Goal: Transaction & Acquisition: Download file/media

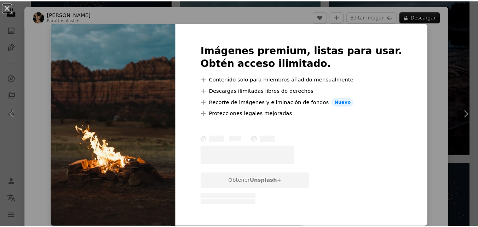
scroll to position [424, 0]
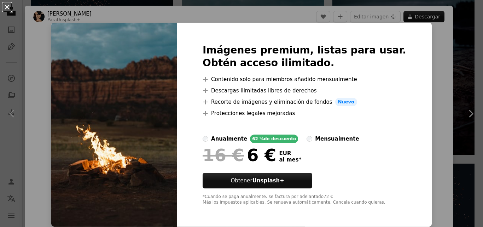
click at [3, 4] on button "An X shape" at bounding box center [7, 7] width 8 height 8
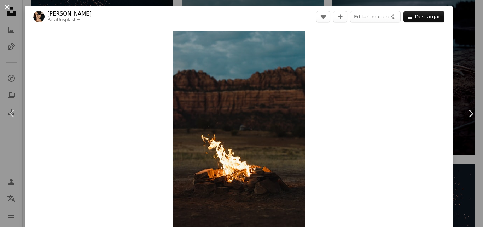
click at [9, 6] on button "An X shape" at bounding box center [7, 7] width 8 height 8
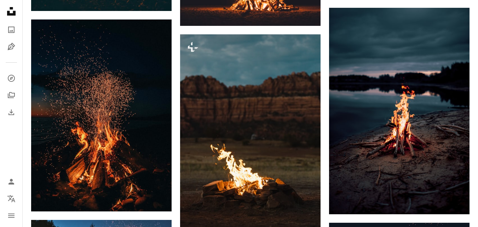
scroll to position [318, 0]
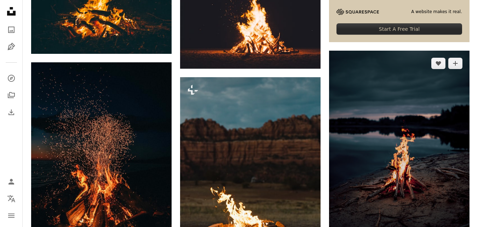
click at [402, 74] on img at bounding box center [399, 154] width 140 height 206
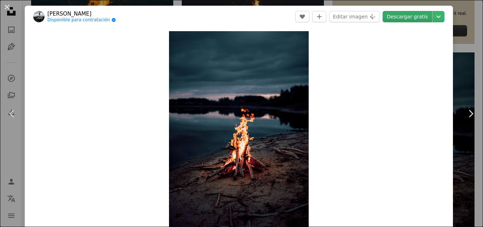
click at [409, 13] on link "Descargar gratis" at bounding box center [408, 16] width 50 height 11
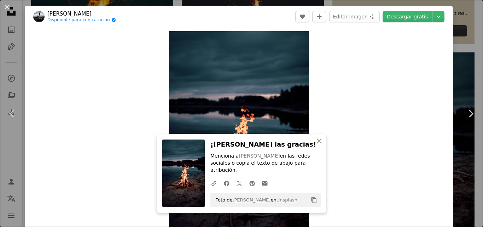
click at [407, 202] on div "Zoom in" at bounding box center [239, 134] width 428 height 212
click at [421, 18] on link "Descargar gratis" at bounding box center [408, 16] width 50 height 11
click at [436, 18] on icon "Chevron down" at bounding box center [438, 16] width 11 height 8
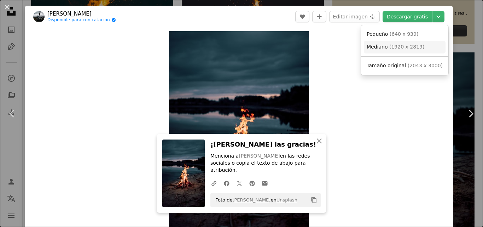
click at [405, 48] on span "( 1920 x 2819 )" at bounding box center [406, 47] width 35 height 6
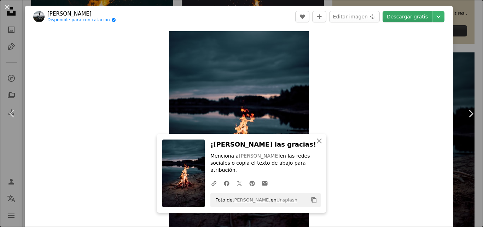
click at [401, 19] on link "Descargar gratis" at bounding box center [408, 16] width 50 height 11
click at [419, 121] on div "Zoom in" at bounding box center [239, 134] width 428 height 212
click at [5, 8] on button "An X shape" at bounding box center [7, 7] width 8 height 8
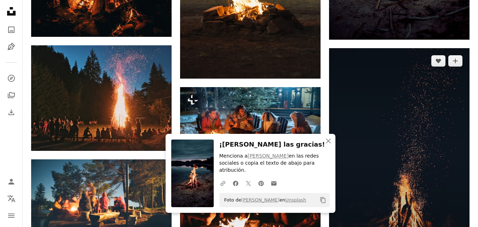
scroll to position [531, 0]
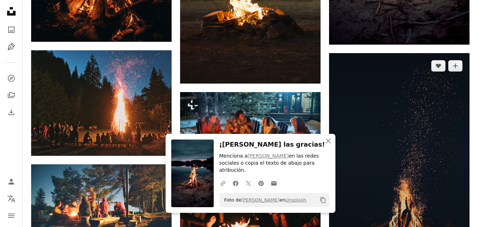
click at [419, 93] on img at bounding box center [399, 158] width 140 height 211
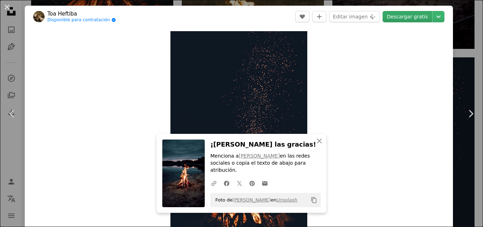
click at [394, 16] on link "Descargar gratis" at bounding box center [408, 16] width 50 height 11
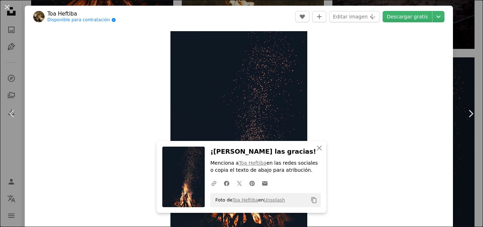
click at [261, 11] on header "Toa Heftiba Disponible para contratación A checkmark inside of a circle A heart…" at bounding box center [239, 17] width 428 height 22
click at [5, 6] on button "An X shape" at bounding box center [7, 7] width 8 height 8
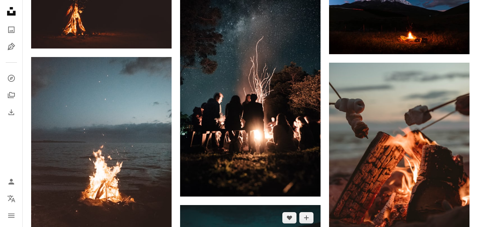
scroll to position [1097, 0]
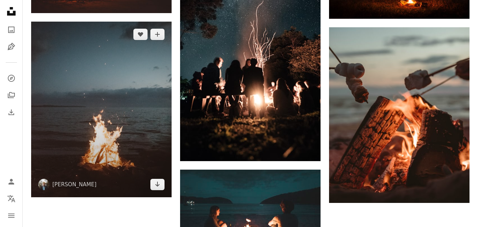
click at [127, 97] on img at bounding box center [101, 109] width 140 height 175
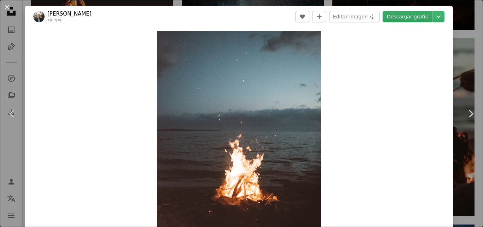
click at [398, 22] on link "Descargar gratis" at bounding box center [408, 16] width 50 height 11
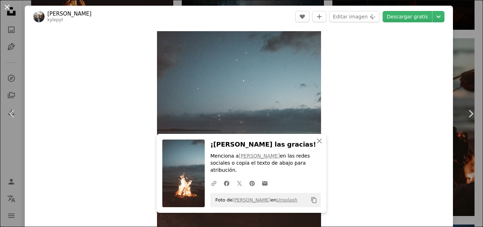
click at [7, 5] on button "An X shape" at bounding box center [7, 7] width 8 height 8
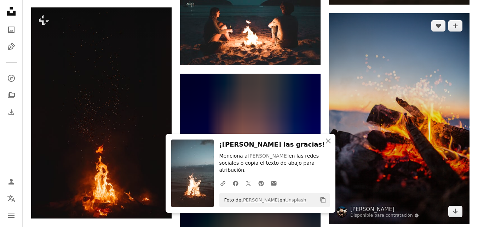
scroll to position [1273, 0]
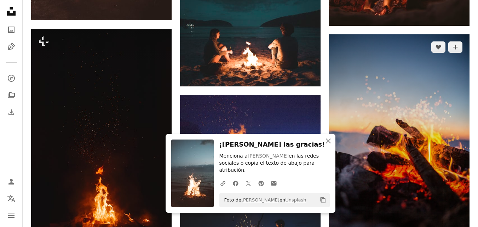
click at [391, 82] on img at bounding box center [399, 139] width 140 height 211
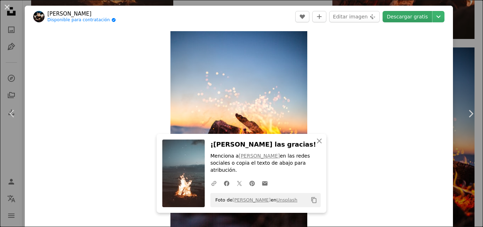
click at [409, 17] on link "Descargar gratis" at bounding box center [408, 16] width 50 height 11
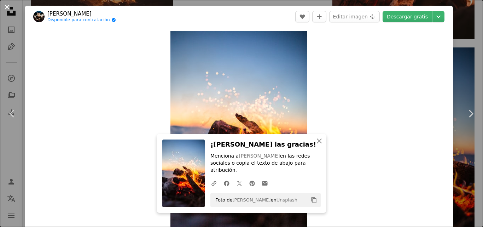
click at [7, 7] on button "An X shape" at bounding box center [7, 7] width 8 height 8
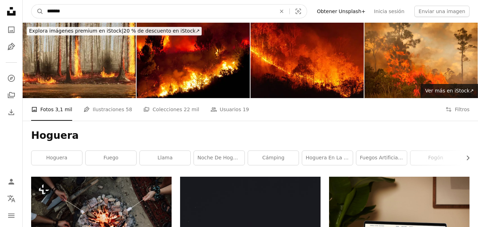
click at [92, 7] on input "*******" at bounding box center [159, 11] width 230 height 13
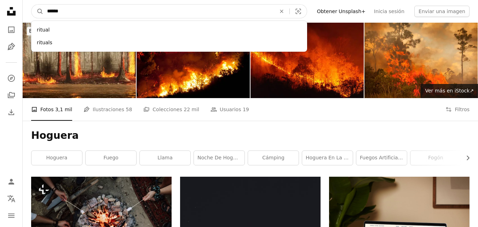
type input "******"
click at [31, 5] on button "A magnifying glass" at bounding box center [37, 11] width 12 height 13
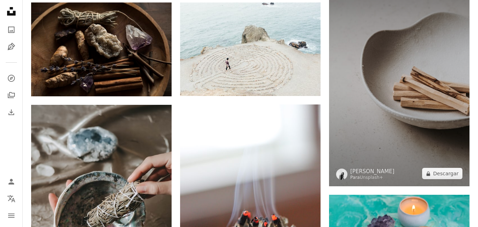
scroll to position [389, 0]
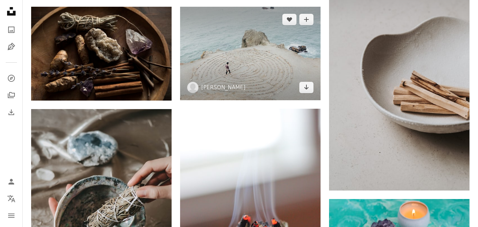
click at [282, 45] on img at bounding box center [250, 53] width 140 height 93
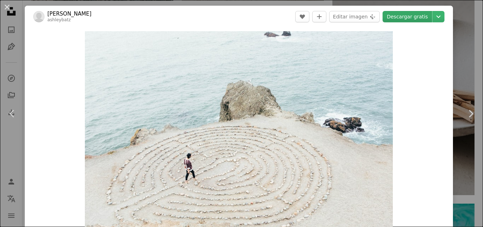
click at [406, 16] on link "Descargar gratis" at bounding box center [408, 16] width 50 height 11
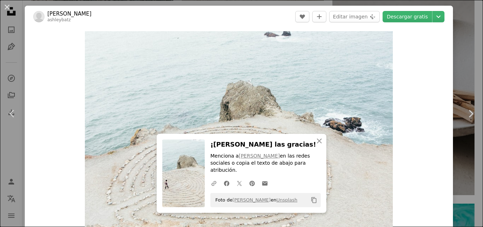
click at [7, 7] on button "An X shape" at bounding box center [7, 7] width 8 height 8
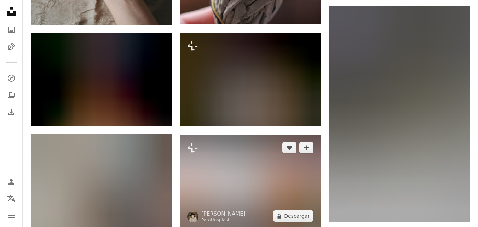
scroll to position [672, 0]
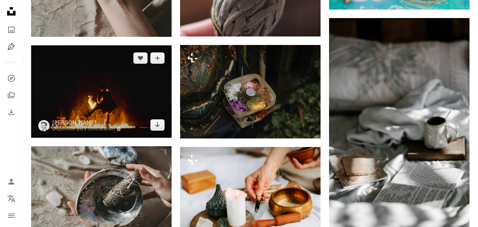
click at [135, 88] on img at bounding box center [101, 91] width 140 height 92
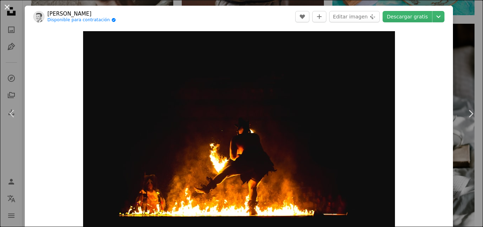
click at [8, 10] on button "An X shape" at bounding box center [7, 7] width 8 height 8
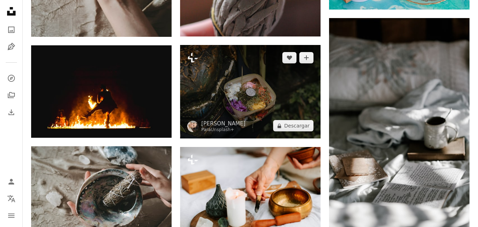
scroll to position [707, 0]
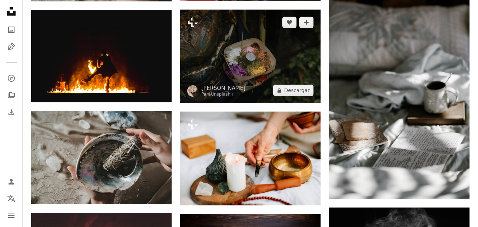
click at [272, 38] on img at bounding box center [250, 56] width 140 height 93
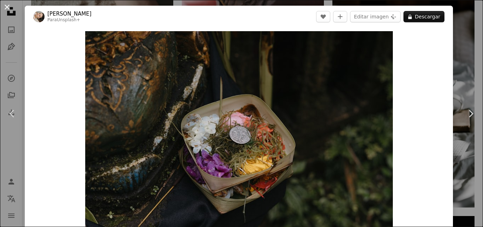
click at [9, 6] on button "An X shape" at bounding box center [7, 7] width 8 height 8
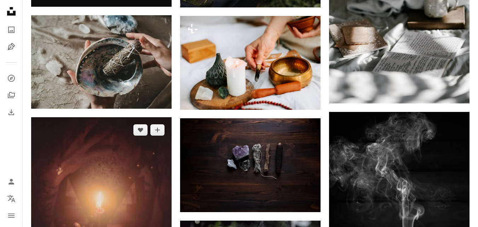
scroll to position [814, 0]
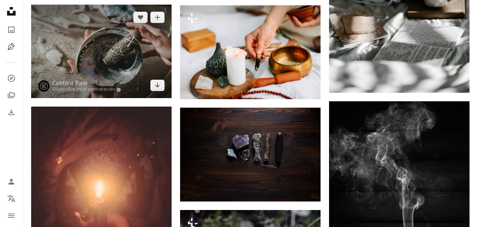
click at [94, 64] on img at bounding box center [101, 51] width 140 height 93
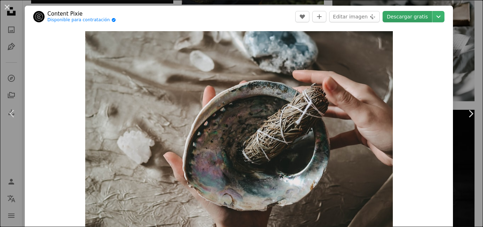
click at [404, 17] on link "Descargar gratis" at bounding box center [408, 16] width 50 height 11
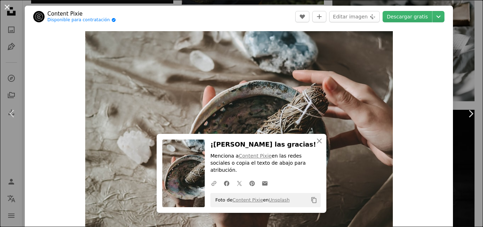
click at [6, 7] on button "An X shape" at bounding box center [7, 7] width 8 height 8
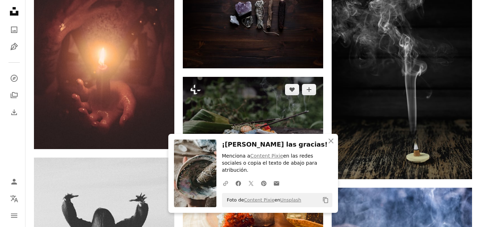
scroll to position [920, 0]
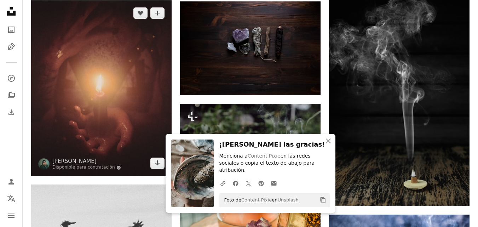
click at [137, 77] on img at bounding box center [101, 87] width 140 height 175
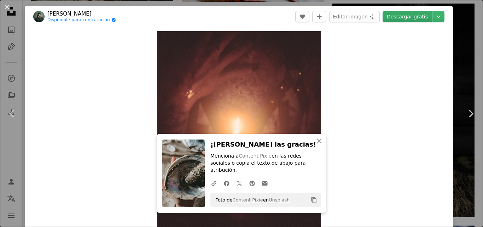
click at [404, 19] on link "Descargar gratis" at bounding box center [408, 16] width 50 height 11
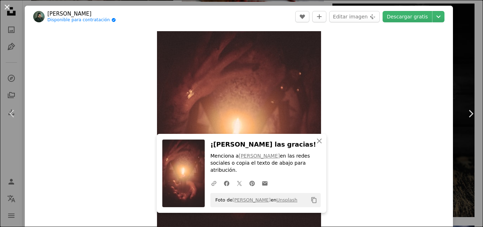
click at [6, 7] on button "An X shape" at bounding box center [7, 7] width 8 height 8
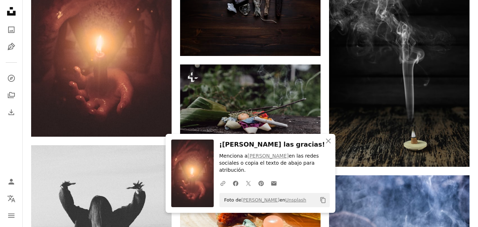
scroll to position [990, 0]
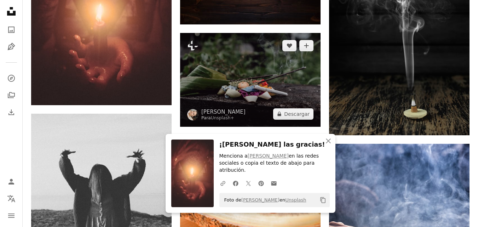
click at [254, 79] on img at bounding box center [250, 79] width 140 height 93
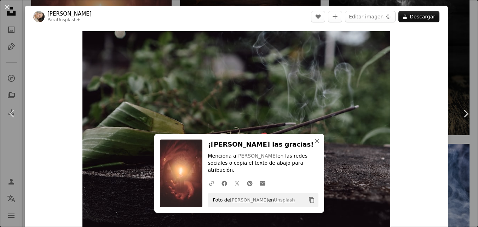
click at [319, 145] on icon "An X shape" at bounding box center [317, 141] width 8 height 8
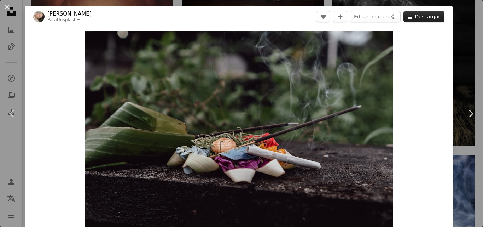
click at [413, 17] on button "A lock Descargar" at bounding box center [424, 16] width 41 height 11
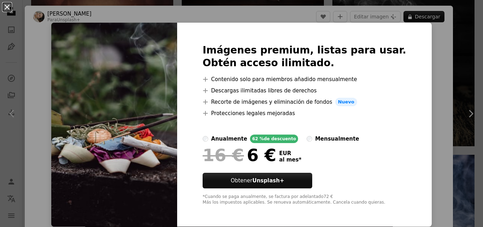
click at [4, 6] on button "An X shape" at bounding box center [7, 7] width 8 height 8
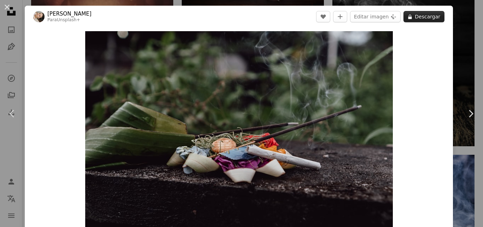
click at [415, 17] on button "A lock Descargar" at bounding box center [424, 16] width 41 height 11
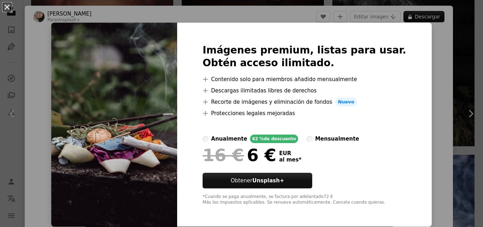
click at [7, 8] on button "An X shape" at bounding box center [7, 7] width 8 height 8
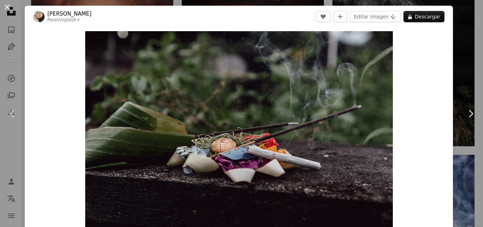
click at [7, 8] on button "An X shape" at bounding box center [7, 7] width 8 height 8
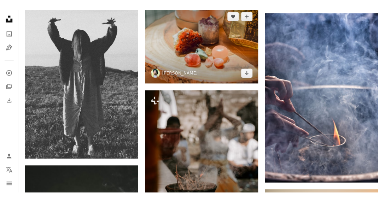
scroll to position [1132, 0]
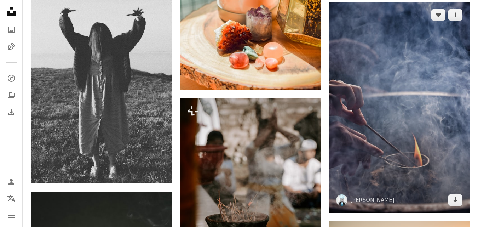
click at [434, 54] on img at bounding box center [399, 107] width 140 height 211
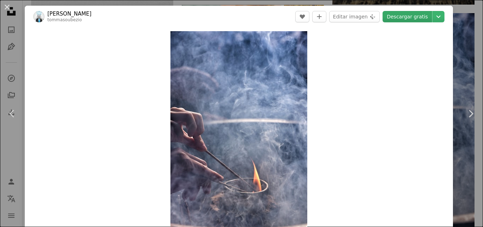
click at [405, 18] on link "Descargar gratis" at bounding box center [408, 16] width 50 height 11
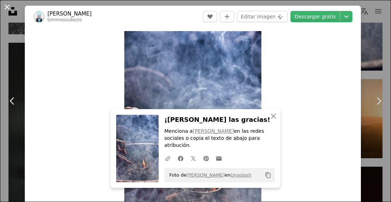
click at [4, 5] on button "An X shape" at bounding box center [7, 7] width 8 height 8
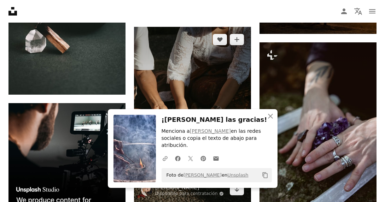
scroll to position [1203, 0]
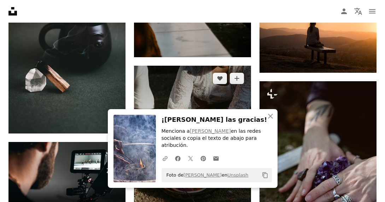
click at [219, 100] on img at bounding box center [192, 154] width 117 height 176
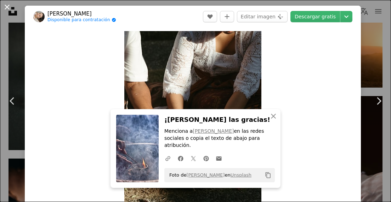
click at [6, 4] on button "An X shape" at bounding box center [7, 7] width 8 height 8
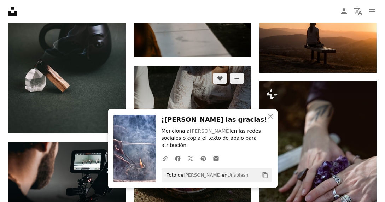
click at [212, 100] on img at bounding box center [192, 154] width 117 height 176
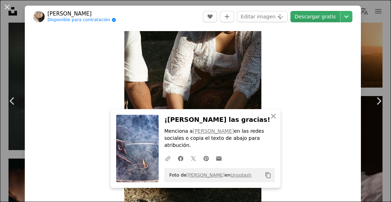
click at [301, 21] on link "Descargar gratis" at bounding box center [315, 16] width 50 height 11
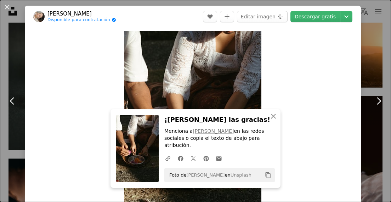
click at [324, 138] on div "Zoom in" at bounding box center [193, 134] width 336 height 213
click at [6, 7] on button "An X shape" at bounding box center [7, 7] width 8 height 8
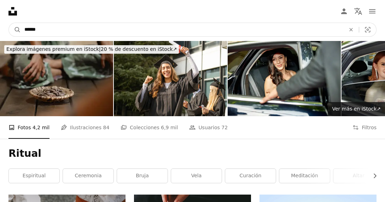
click at [123, 27] on input "******" at bounding box center [182, 29] width 323 height 13
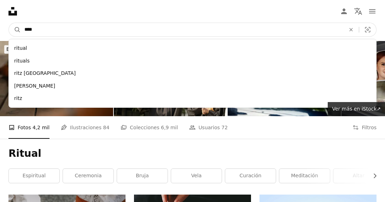
type input "****"
click at [9, 23] on button "A magnifying glass" at bounding box center [15, 29] width 12 height 13
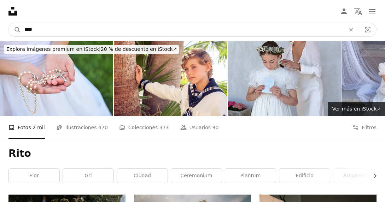
click at [107, 27] on input "****" at bounding box center [182, 29] width 323 height 13
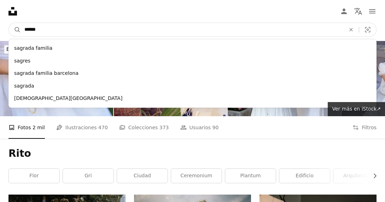
type input "*******"
click button "A magnifying glass" at bounding box center [15, 29] width 12 height 13
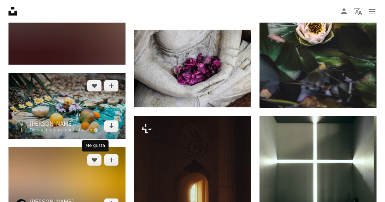
scroll to position [424, 0]
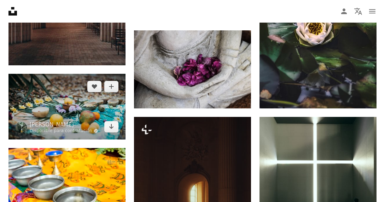
click at [74, 92] on img at bounding box center [66, 107] width 117 height 66
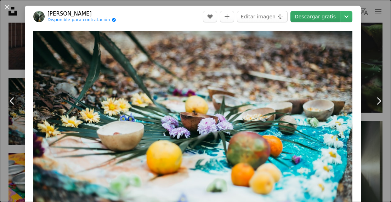
click at [312, 16] on link "Descargar gratis" at bounding box center [315, 16] width 50 height 11
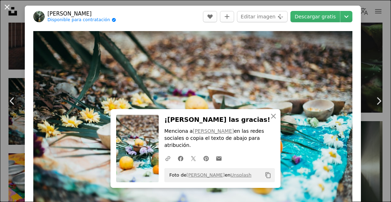
click at [8, 7] on button "An X shape" at bounding box center [7, 7] width 8 height 8
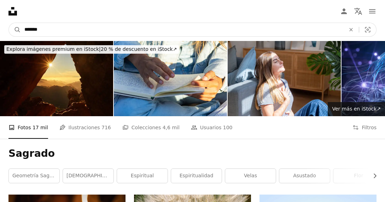
click at [189, 27] on input "*******" at bounding box center [182, 29] width 323 height 13
type input "********"
click at [9, 23] on button "A magnifying glass" at bounding box center [15, 29] width 12 height 13
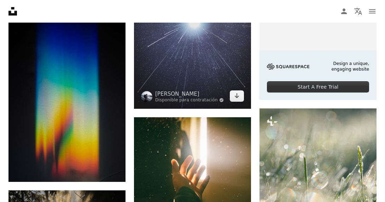
scroll to position [318, 0]
